Goal: Information Seeking & Learning: Find contact information

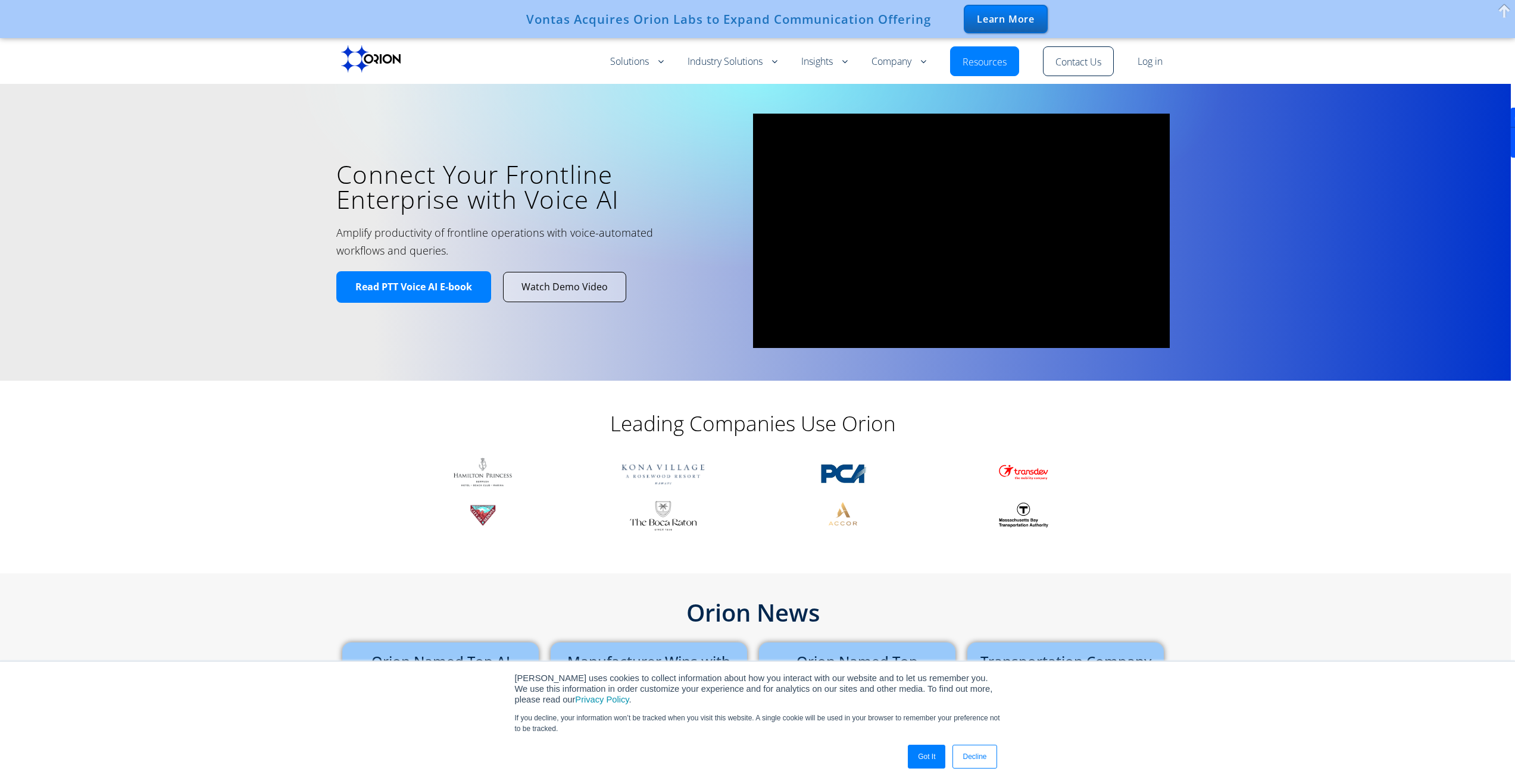
click at [664, 253] on h2 "Amplify productivity of frontline operations with voice-automated workflows and…" at bounding box center [514, 241] width 357 height 36
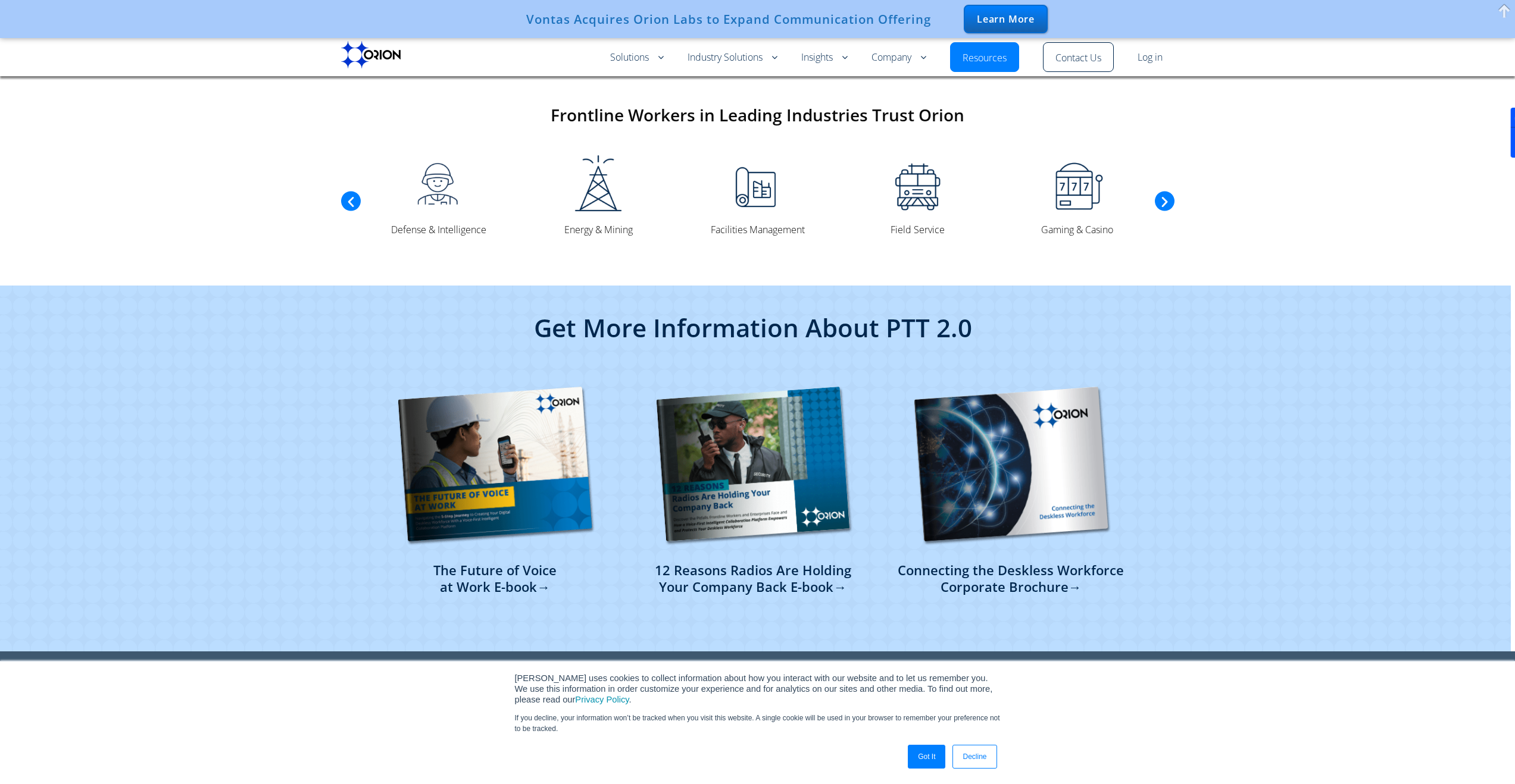
scroll to position [2634, 0]
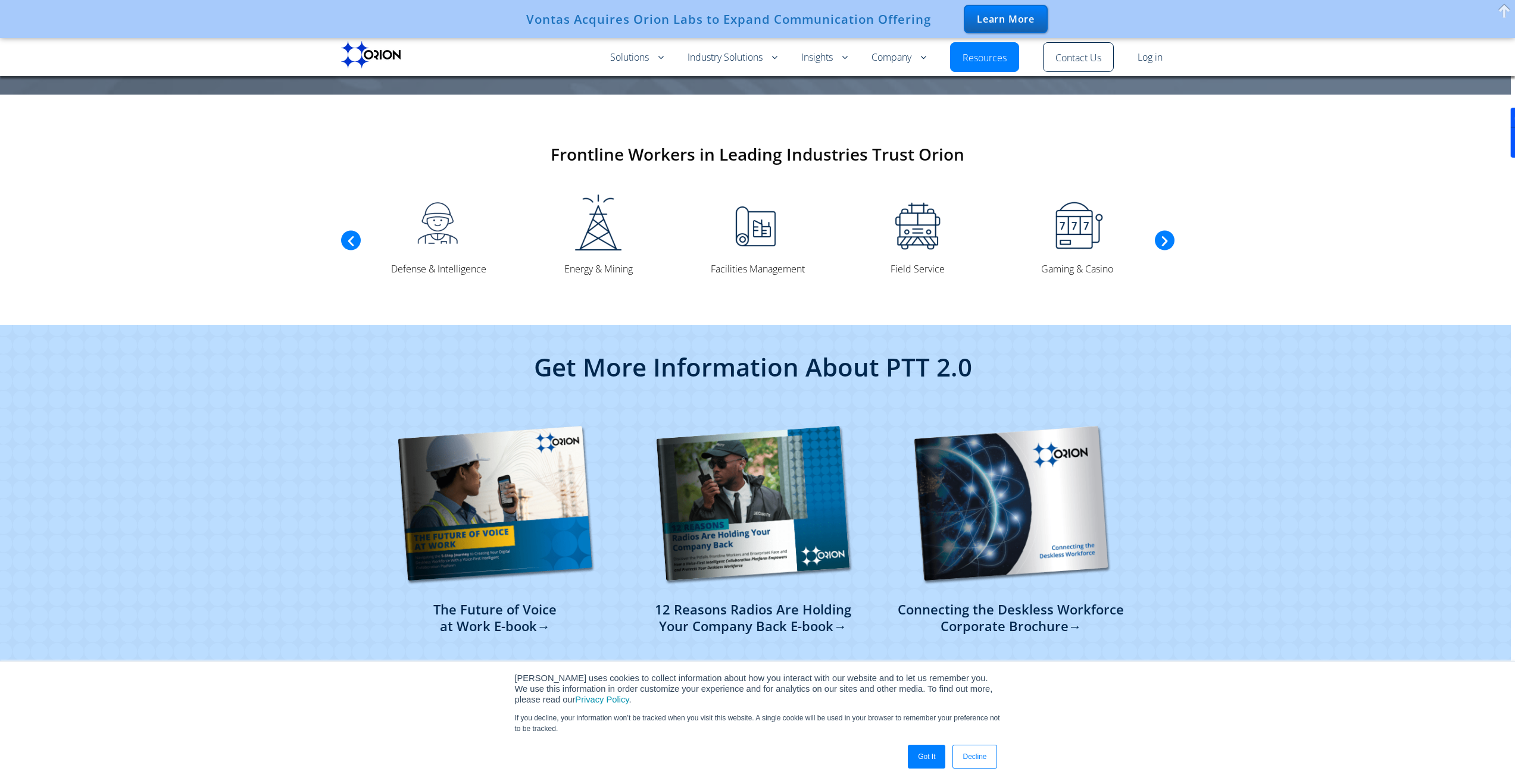
click at [923, 766] on link "Got It" at bounding box center [926, 757] width 38 height 24
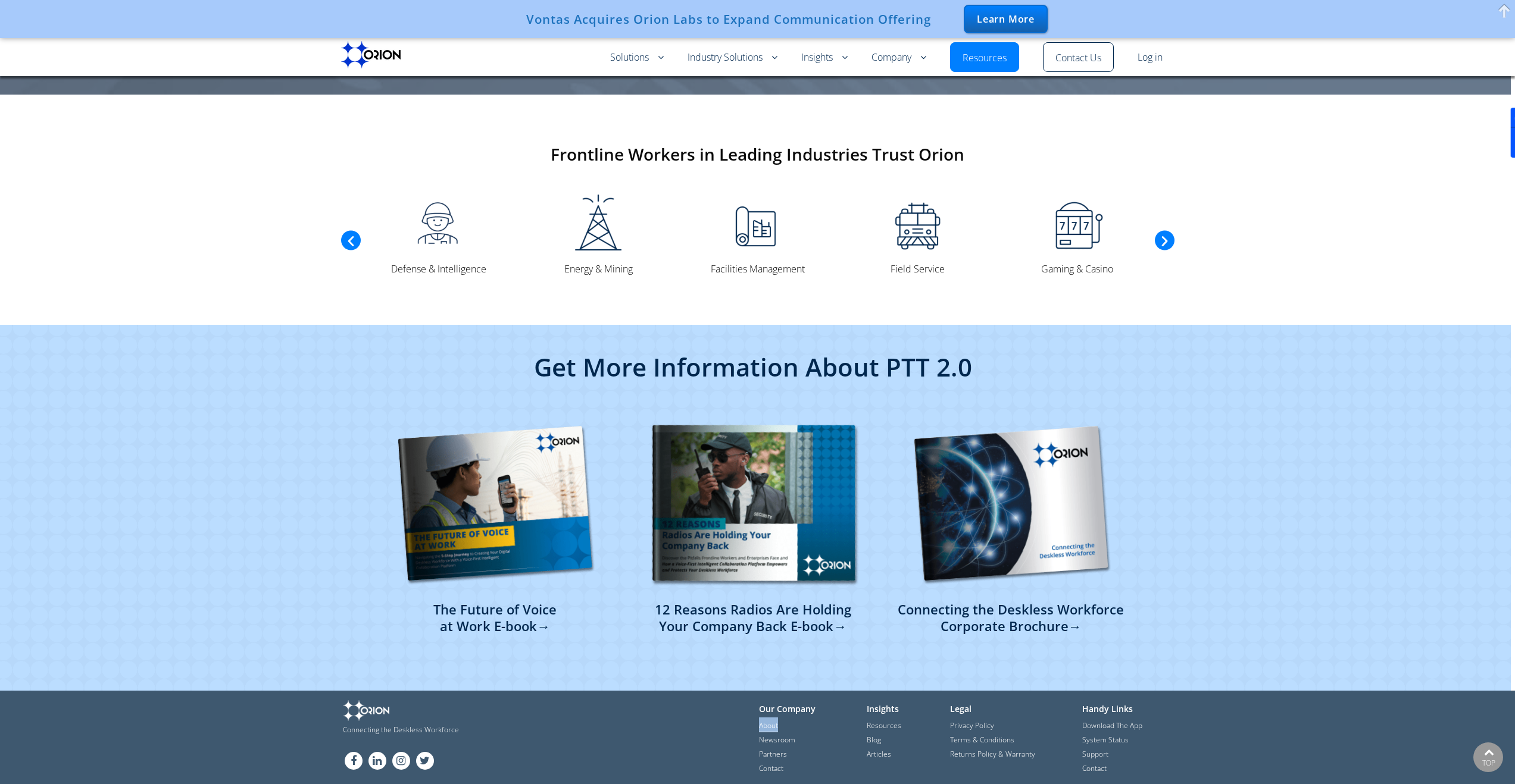
drag, startPoint x: 778, startPoint y: 710, endPoint x: 828, endPoint y: 511, distance: 205.2
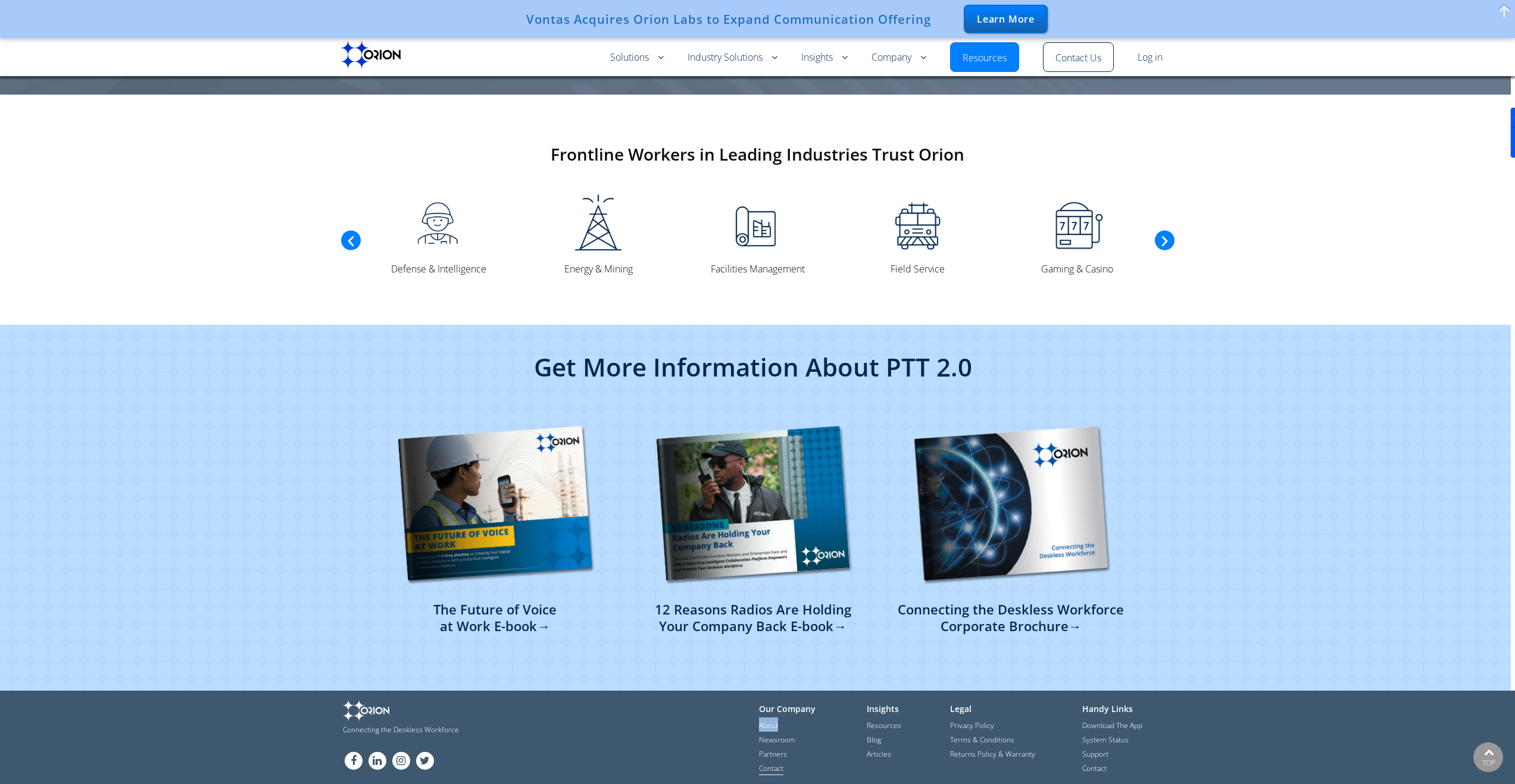
click at [776, 764] on link "Contact" at bounding box center [771, 770] width 24 height 12
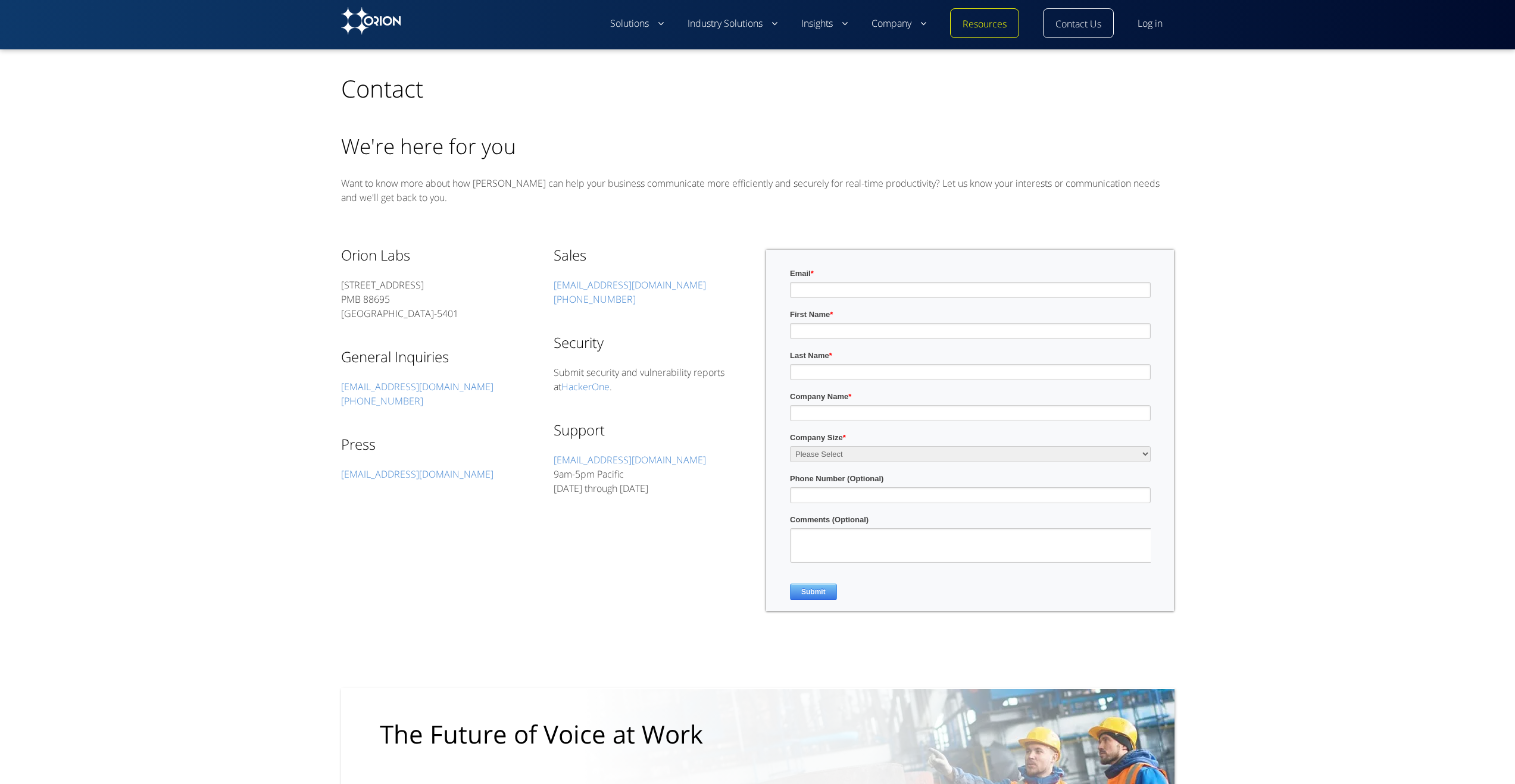
drag, startPoint x: 508, startPoint y: 592, endPoint x: 513, endPoint y: 630, distance: 38.3
click at [513, 630] on div "Orion Labs 548 Market Street PMB 88695 San Francisco, CA 94104-5401 General Inq…" at bounding box center [757, 439] width 833 height 415
drag, startPoint x: 726, startPoint y: 397, endPoint x: 721, endPoint y: 462, distance: 65.2
click at [721, 462] on div "Sales sales@orionlabs.io 1-866-855-4249 Security Submit security and vulnerabil…" at bounding box center [651, 369] width 195 height 274
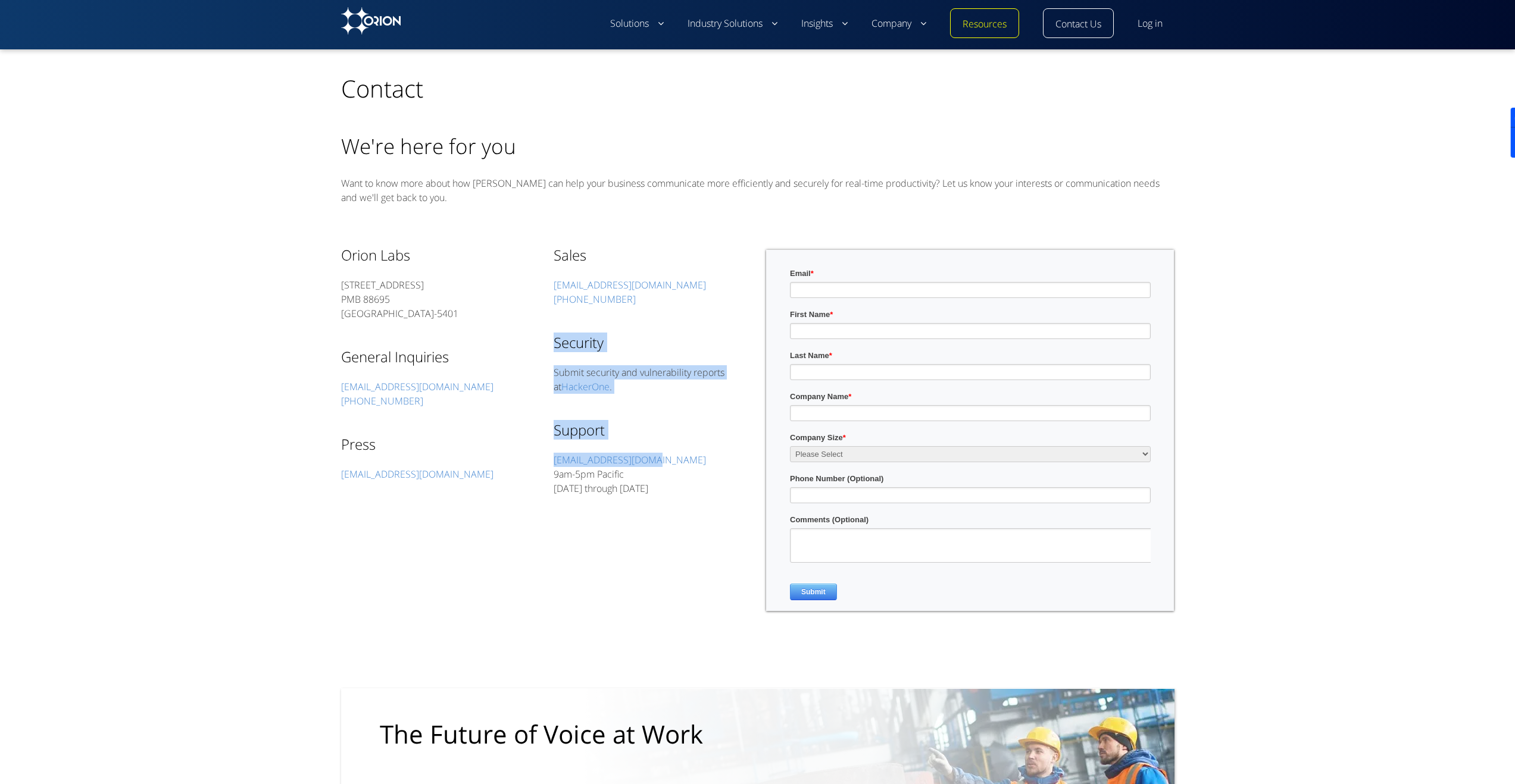
click at [721, 462] on p "support@orionlabs.io 9am-5pm Pacific Monday through Friday" at bounding box center [651, 474] width 195 height 42
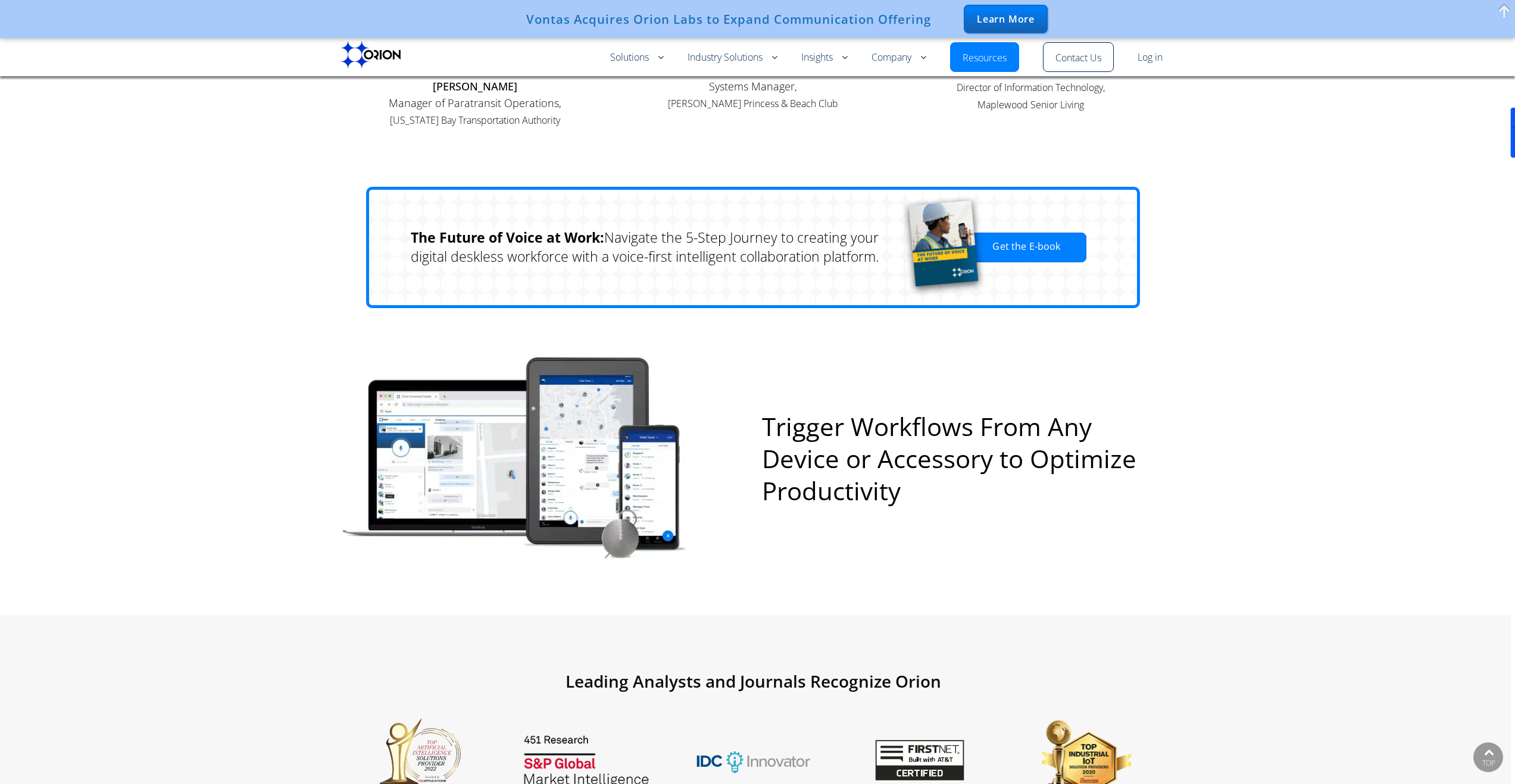
scroll to position [1346, 0]
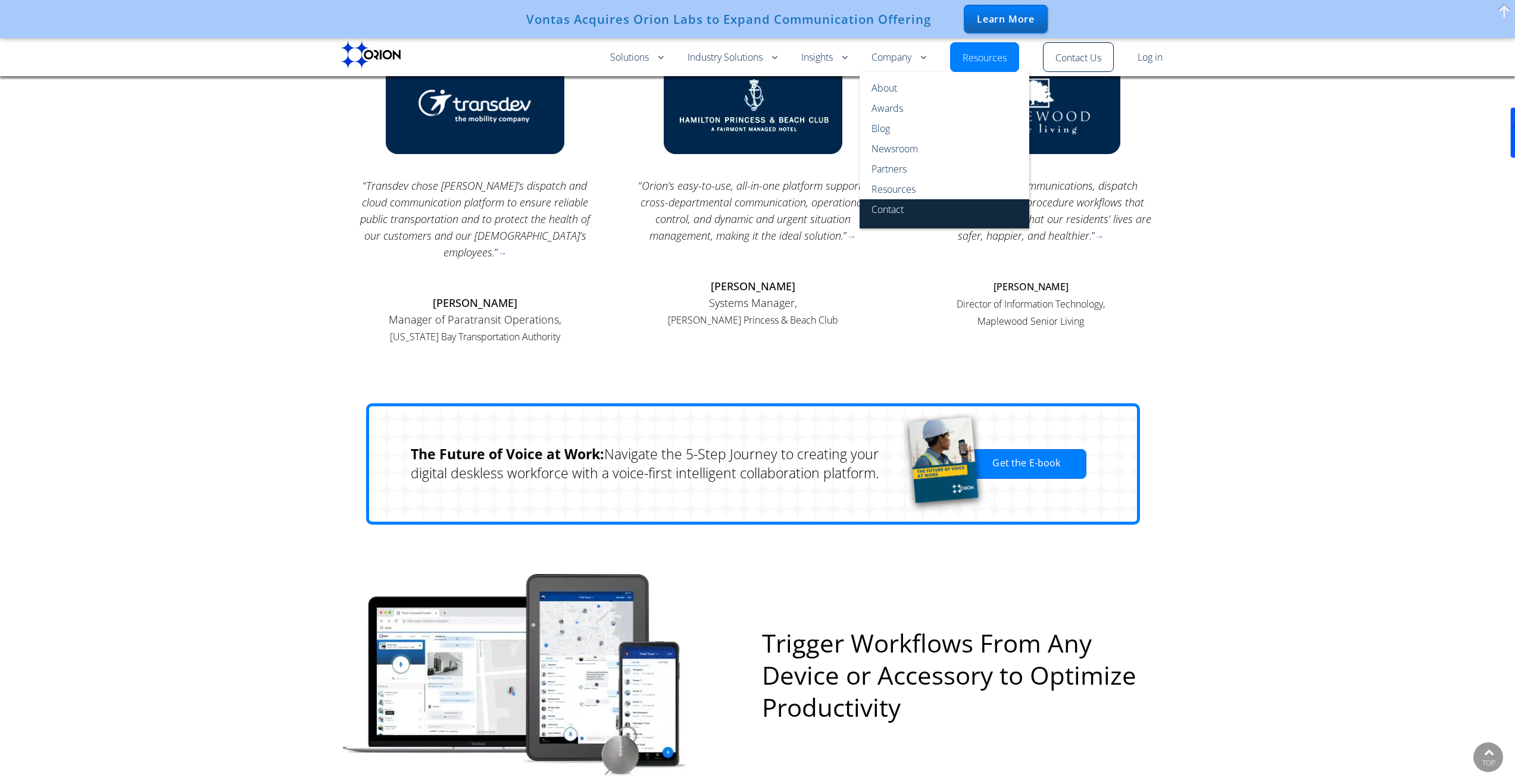
click at [889, 213] on link "Contact" at bounding box center [944, 214] width 170 height 29
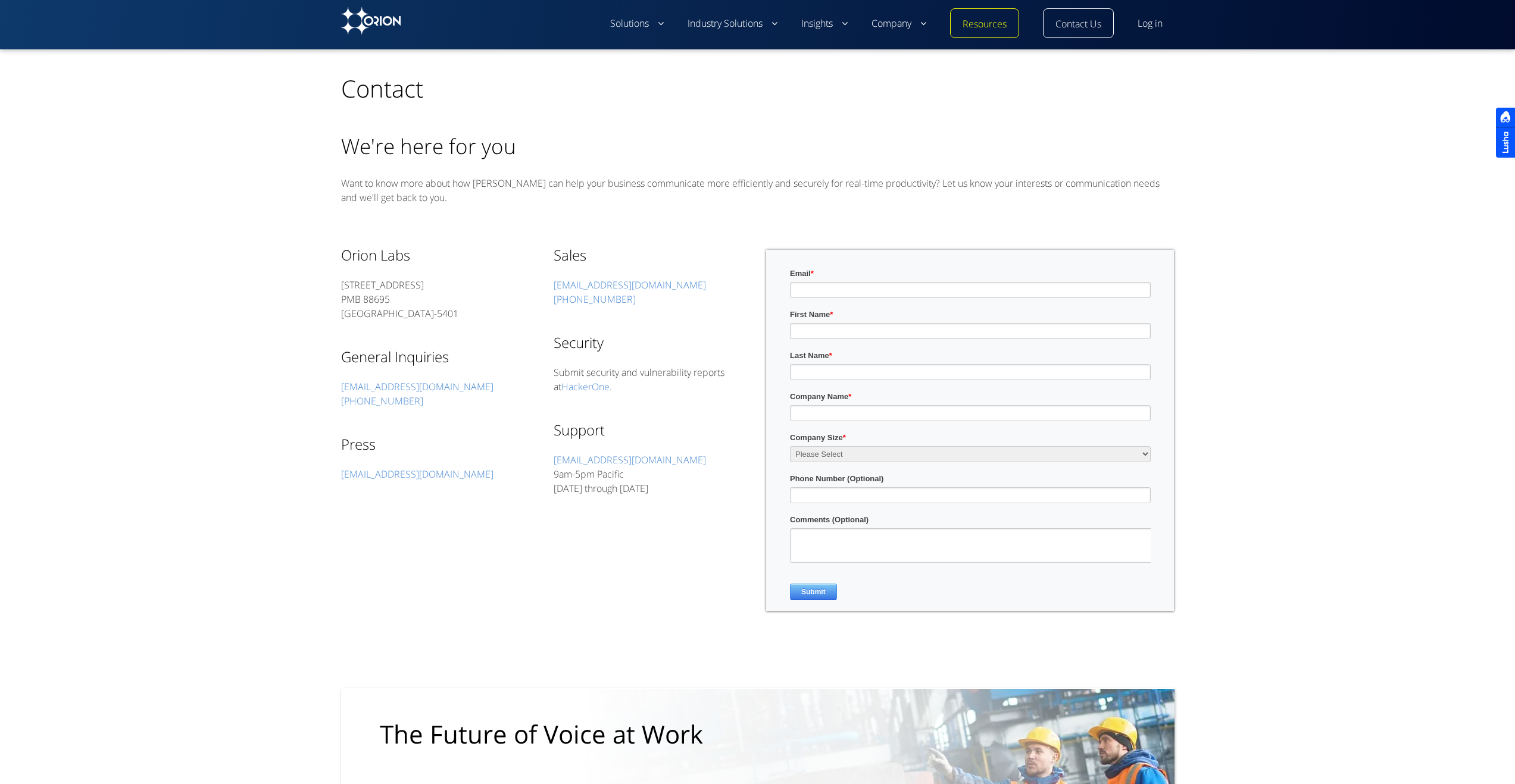
click at [709, 450] on div "Support support@orionlabs.io 9am-5pm Pacific Monday through Friday" at bounding box center [651, 458] width 195 height 74
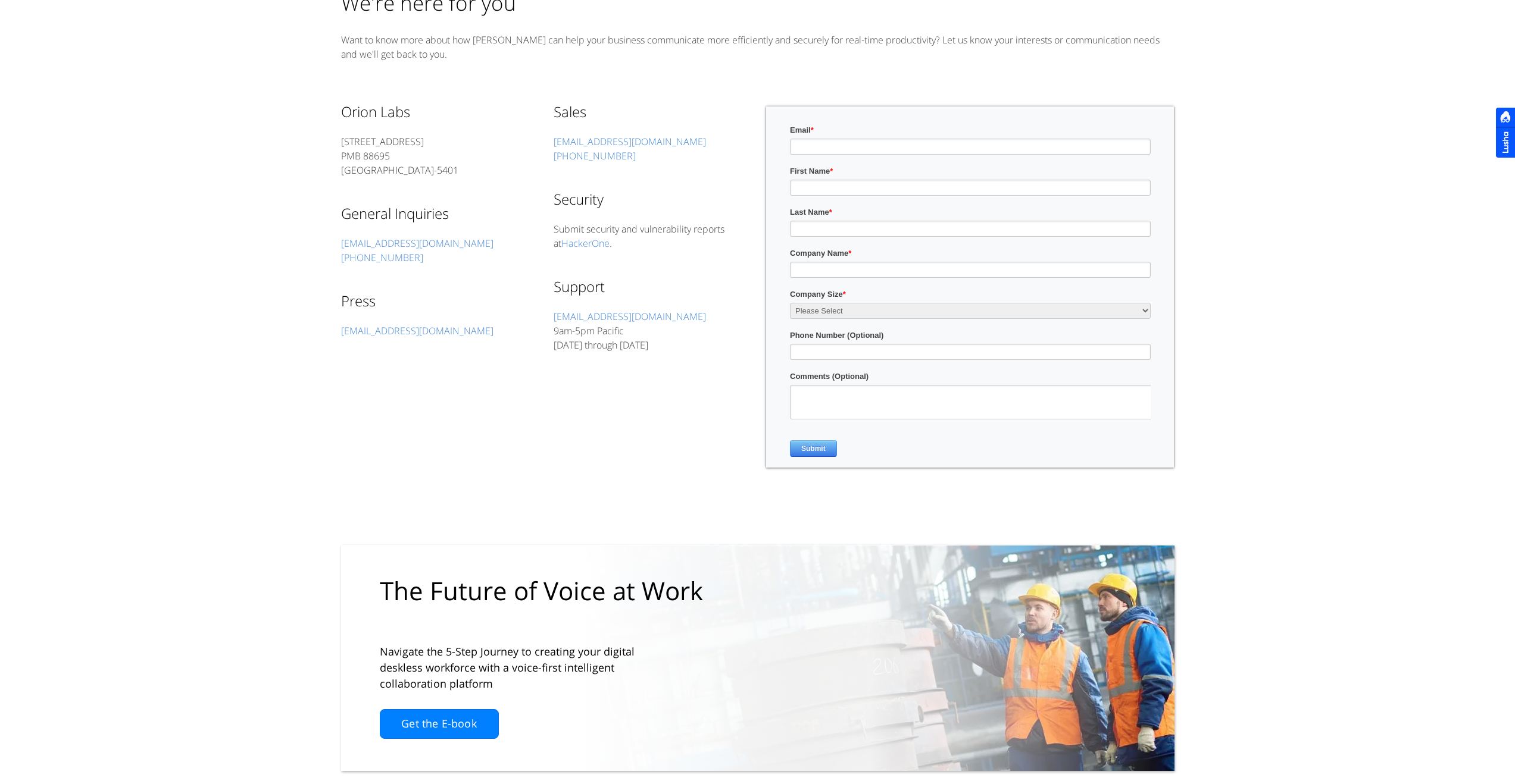
scroll to position [226, 0]
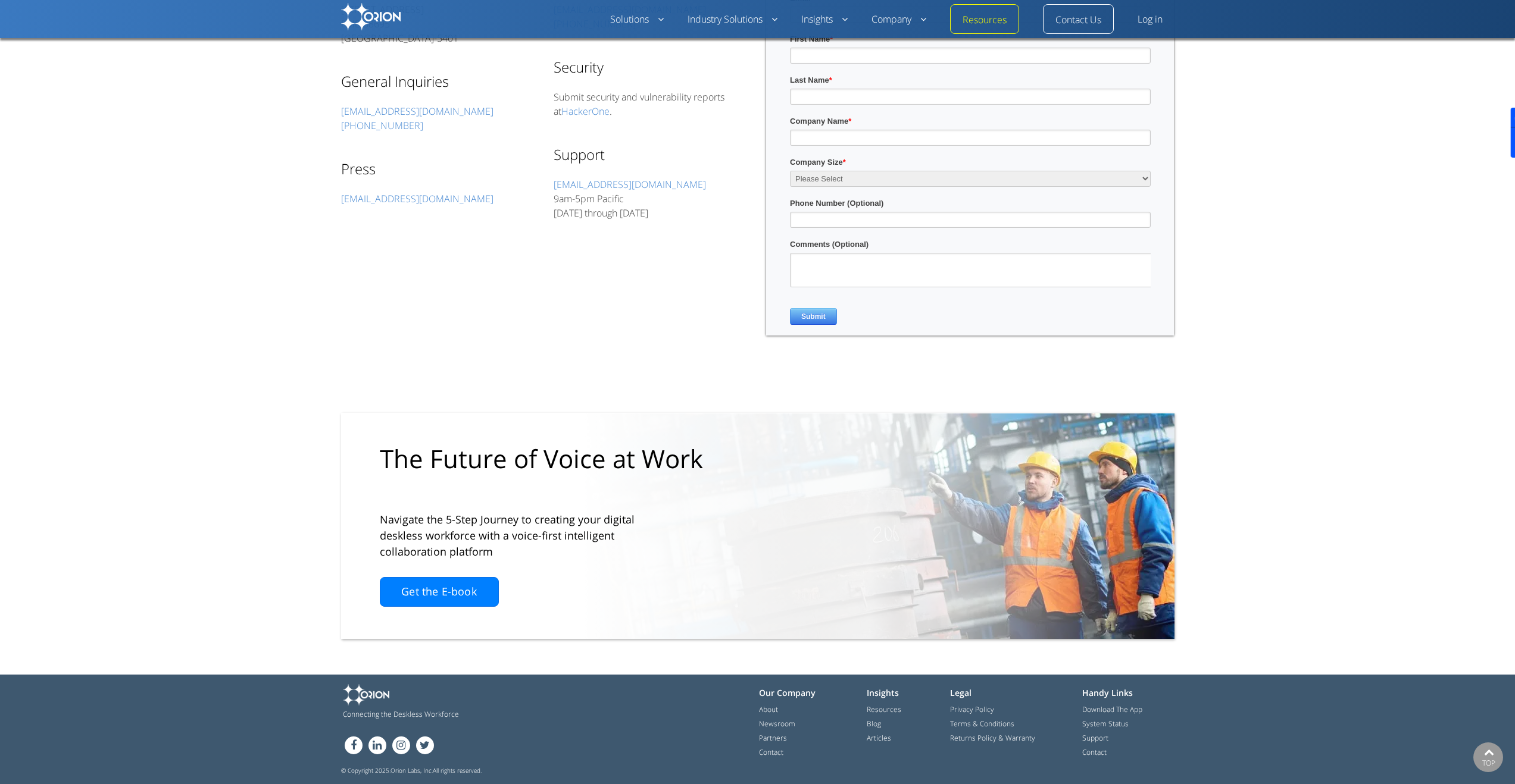
click at [1116, 763] on div "Connecting the Deskless Workforce FB LN in Tw Our Company About Newsroom Partne…" at bounding box center [757, 730] width 833 height 91
click at [1111, 757] on li "Contact" at bounding box center [1126, 751] width 90 height 14
click at [1107, 756] on link "Contact" at bounding box center [1093, 753] width 24 height 12
